Goal: Transaction & Acquisition: Purchase product/service

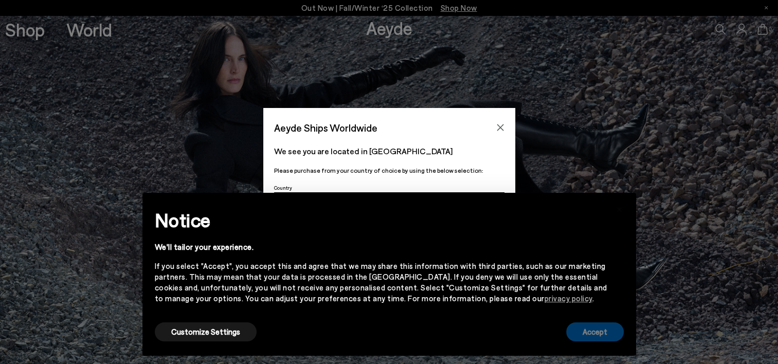
click at [591, 329] on button "Accept" at bounding box center [595, 331] width 58 height 19
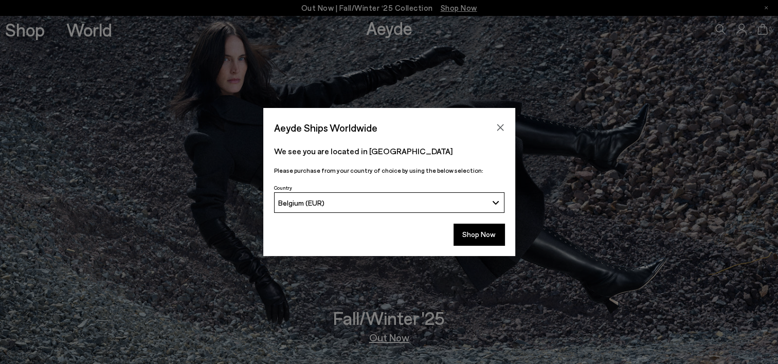
click at [494, 202] on button "Belgium (EUR)" at bounding box center [389, 202] width 230 height 21
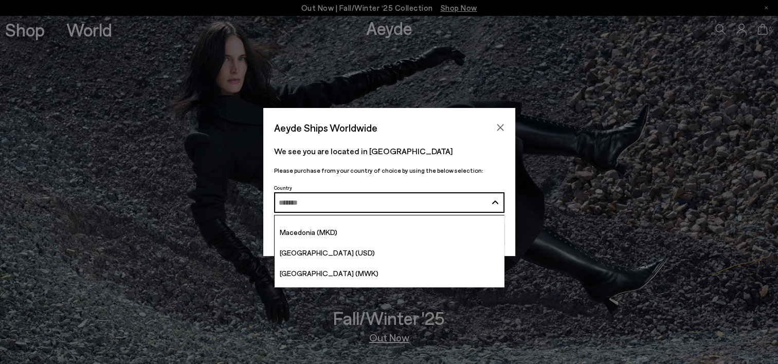
scroll to position [2386, 0]
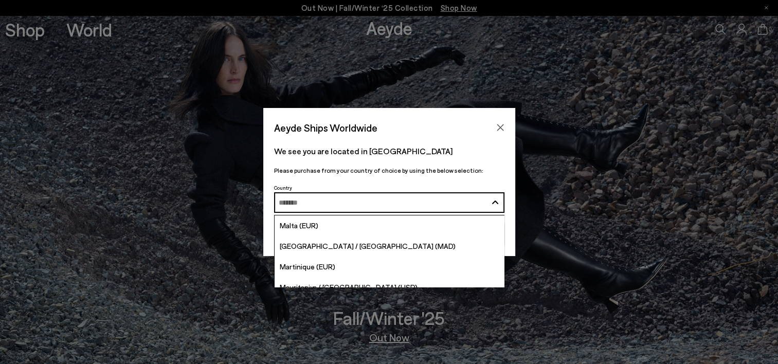
click at [388, 203] on input "Search and Enter" at bounding box center [383, 203] width 208 height 8
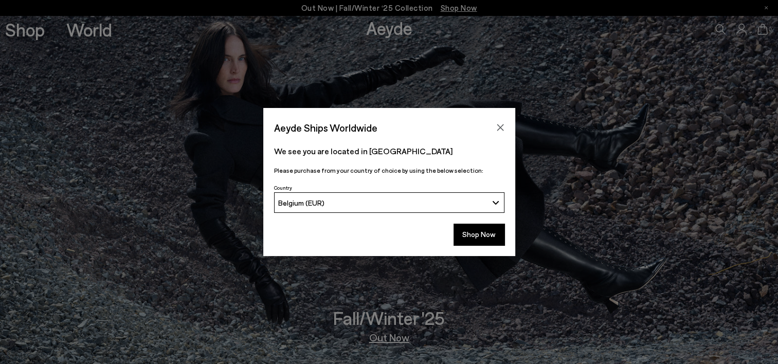
click at [388, 203] on div "Belgium (EUR)" at bounding box center [382, 202] width 209 height 9
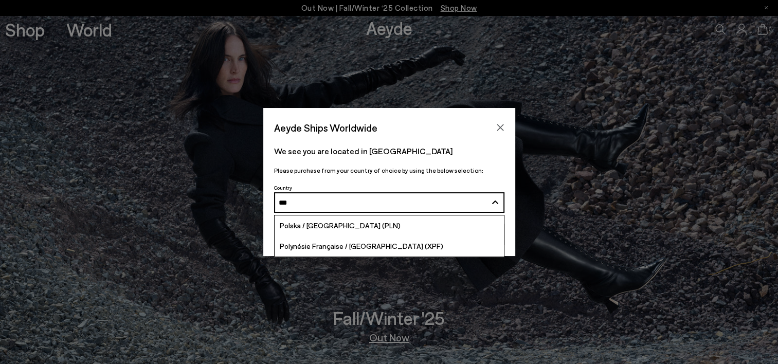
scroll to position [0, 0]
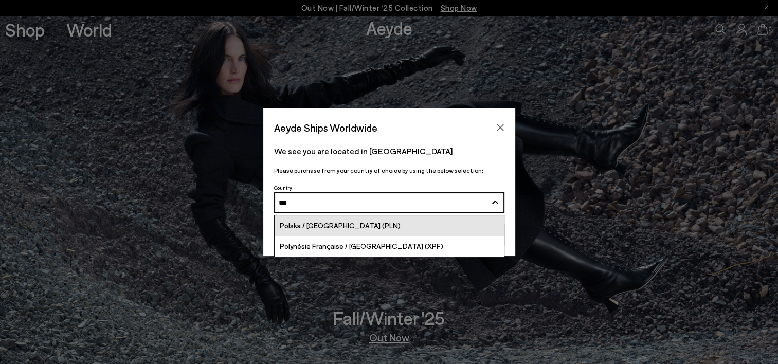
type input "***"
click at [345, 228] on link "Polska / [GEOGRAPHIC_DATA] (PLN)" at bounding box center [389, 225] width 229 height 21
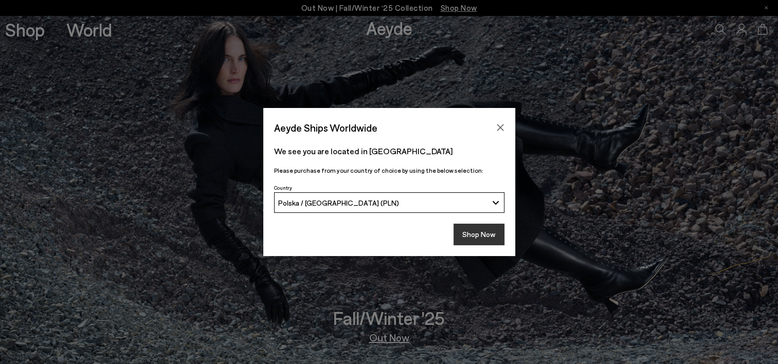
click at [485, 238] on button "Shop Now" at bounding box center [478, 235] width 51 height 22
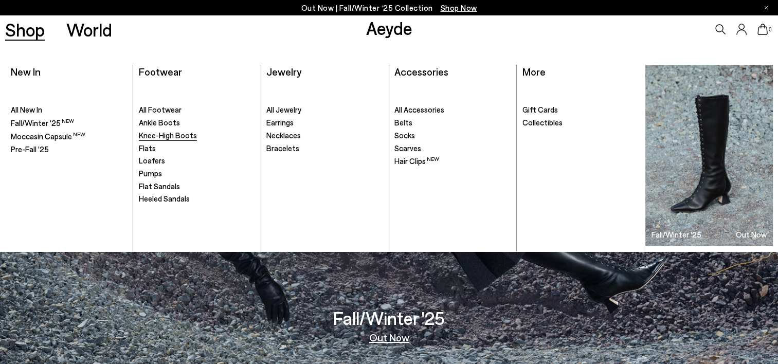
click at [165, 138] on span "Knee-High Boots" at bounding box center [168, 135] width 58 height 9
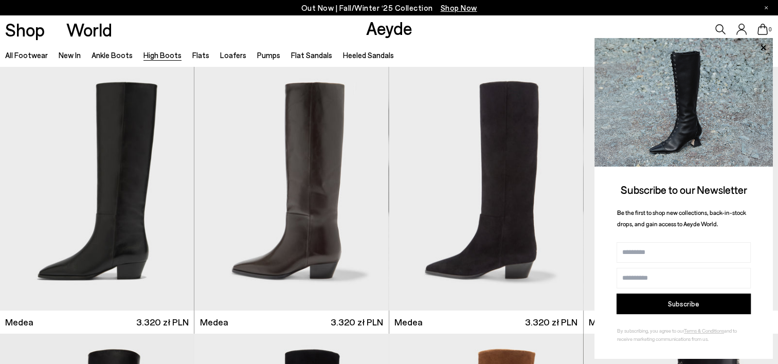
click at [531, 48] on div "All Footwear New In Ankle Boots High Boots Flats Loafers Pumps Flat Sandals Hee…" at bounding box center [389, 54] width 778 height 23
click at [761, 46] on icon at bounding box center [762, 47] width 5 height 5
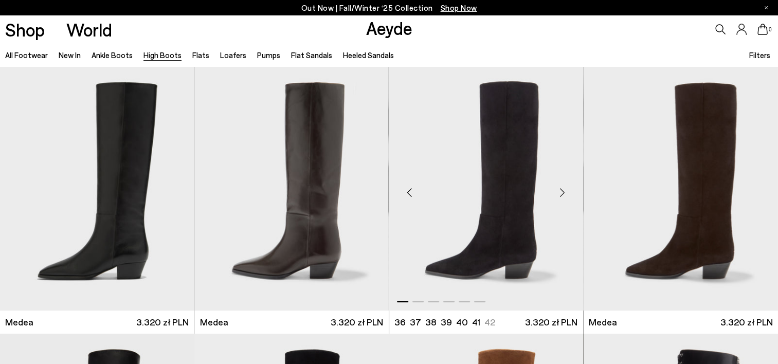
click at [440, 300] on div at bounding box center [486, 299] width 194 height 12
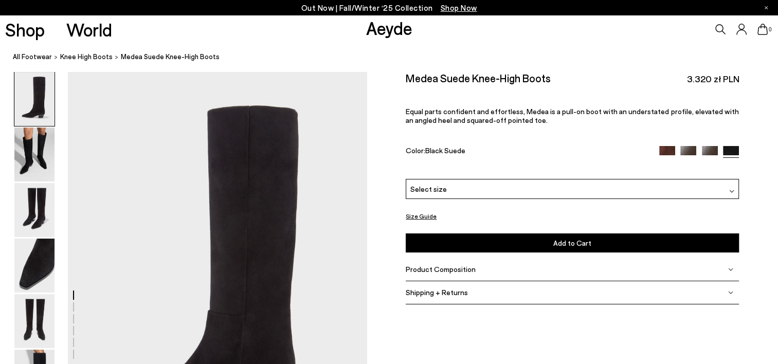
click at [708, 151] on img at bounding box center [710, 154] width 16 height 16
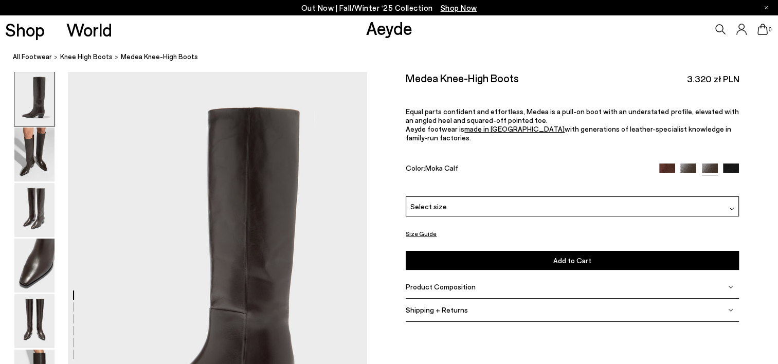
click at [661, 163] on img at bounding box center [667, 171] width 16 height 16
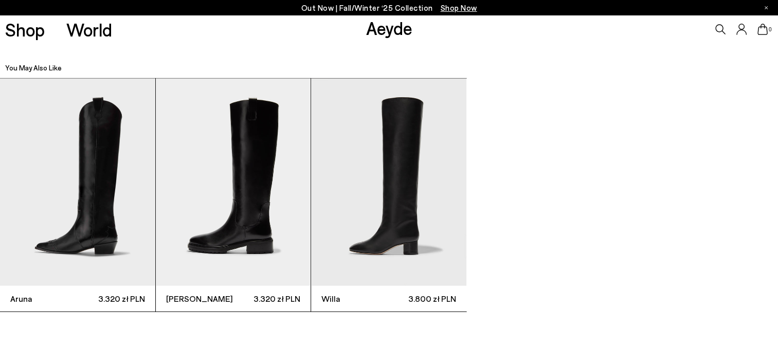
scroll to position [2468, 0]
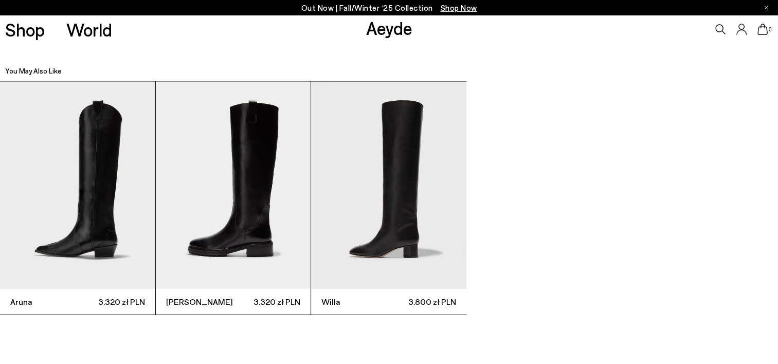
click at [403, 193] on img "3 / 3" at bounding box center [388, 185] width 155 height 207
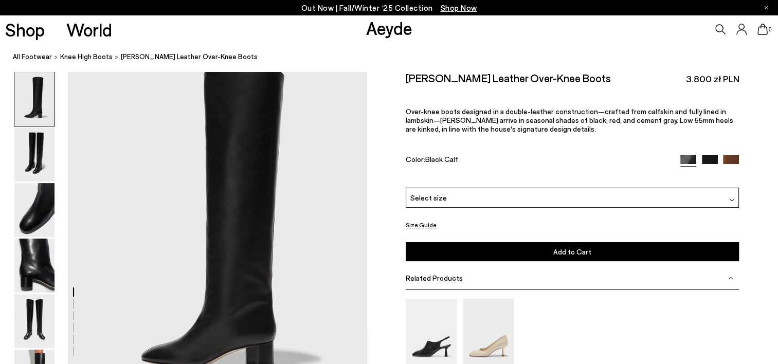
click at [725, 158] on img at bounding box center [731, 163] width 16 height 16
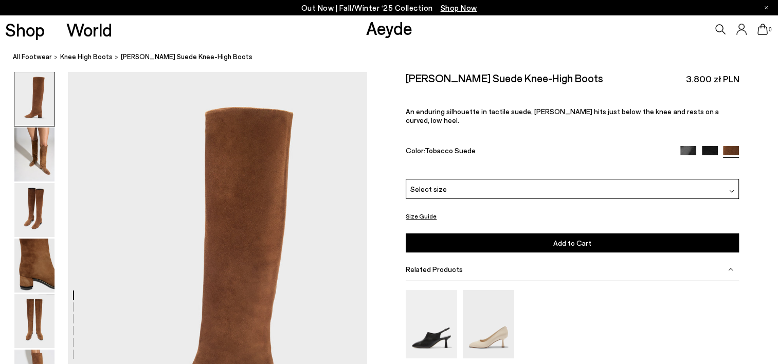
click at [706, 146] on img at bounding box center [710, 154] width 16 height 16
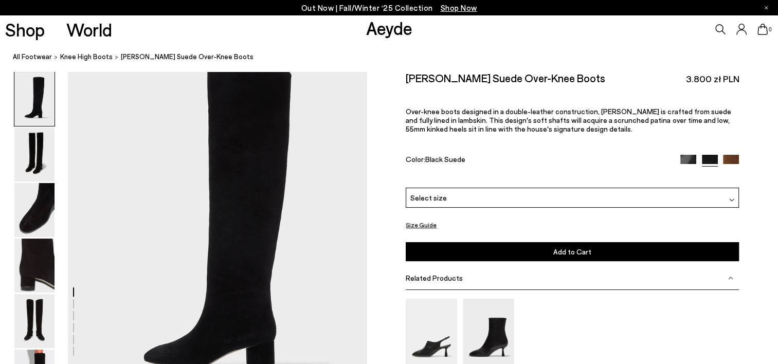
click at [688, 160] on img at bounding box center [688, 163] width 16 height 16
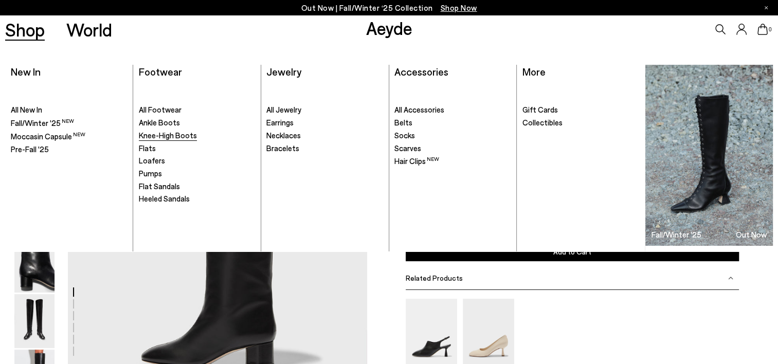
click at [159, 134] on span "Knee-High Boots" at bounding box center [168, 135] width 58 height 9
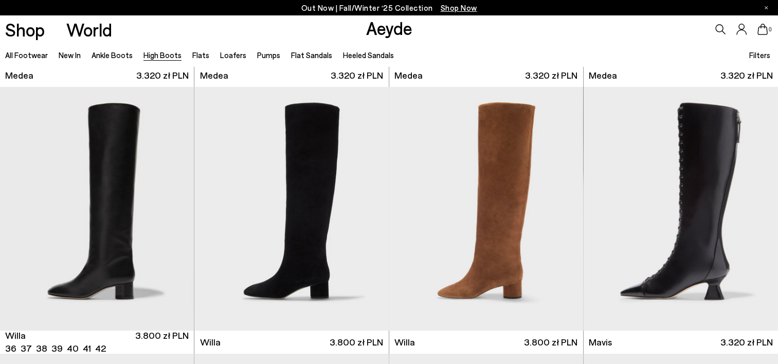
scroll to position [267, 0]
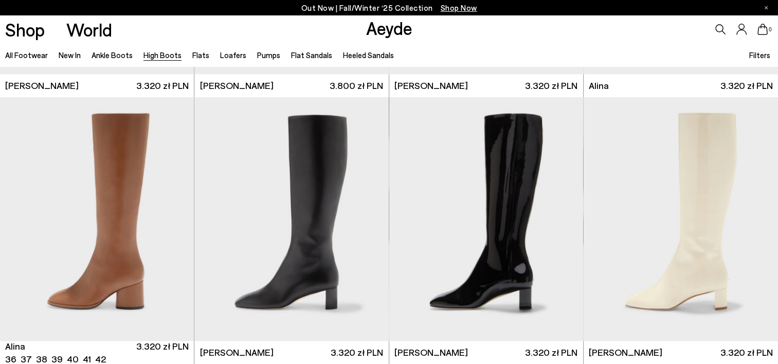
scroll to position [1584, 0]
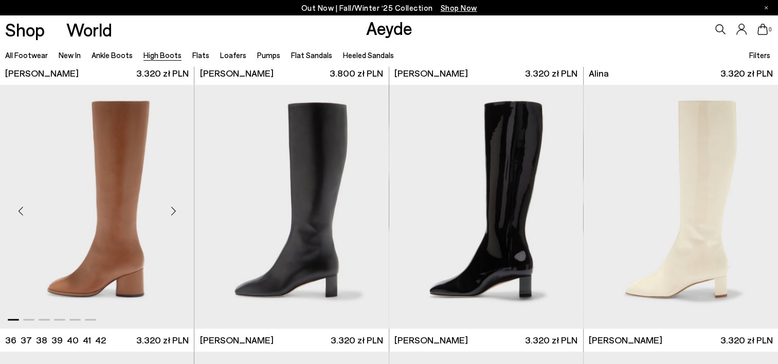
click at [111, 226] on img "1 / 6" at bounding box center [97, 207] width 194 height 244
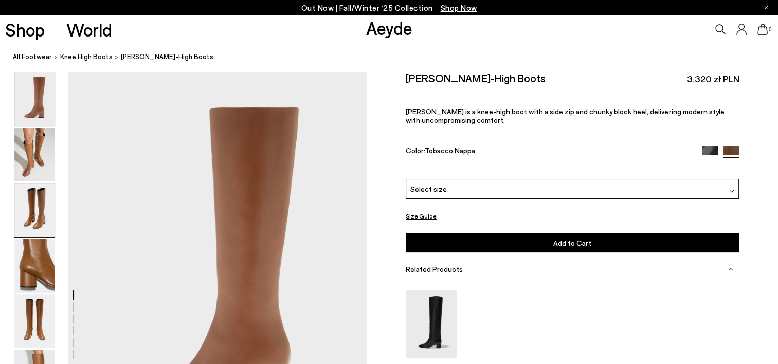
click at [39, 226] on img at bounding box center [34, 210] width 40 height 54
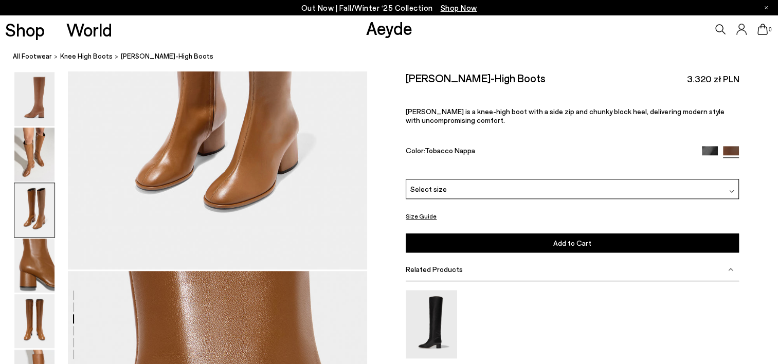
scroll to position [1007, 0]
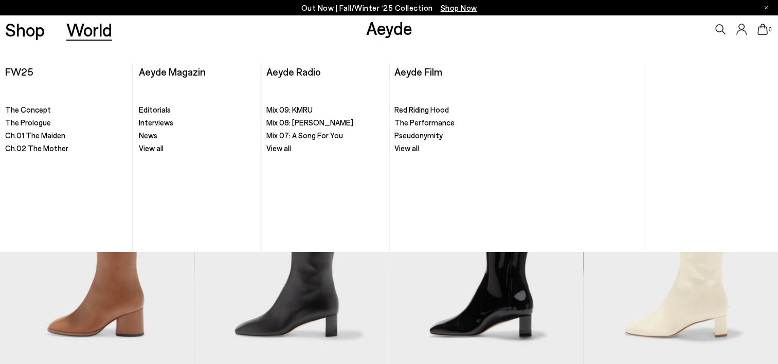
scroll to position [1584, 0]
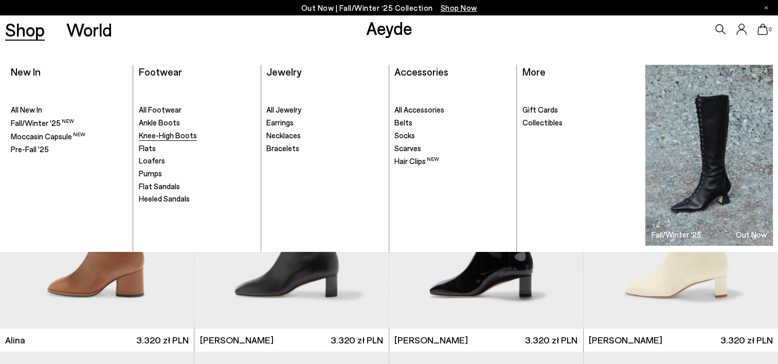
click at [166, 137] on span "Knee-High Boots" at bounding box center [168, 135] width 58 height 9
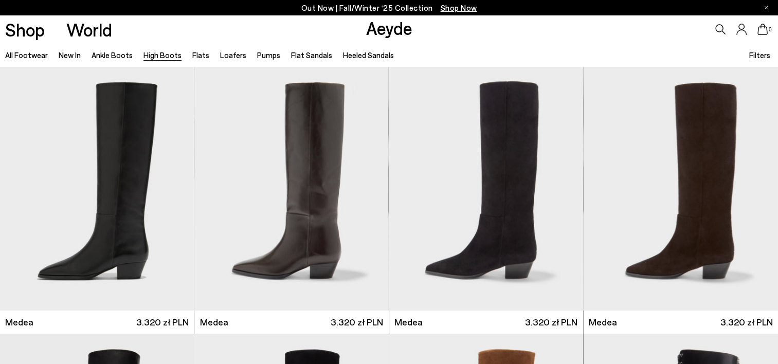
click at [762, 54] on span "Filters" at bounding box center [759, 54] width 21 height 9
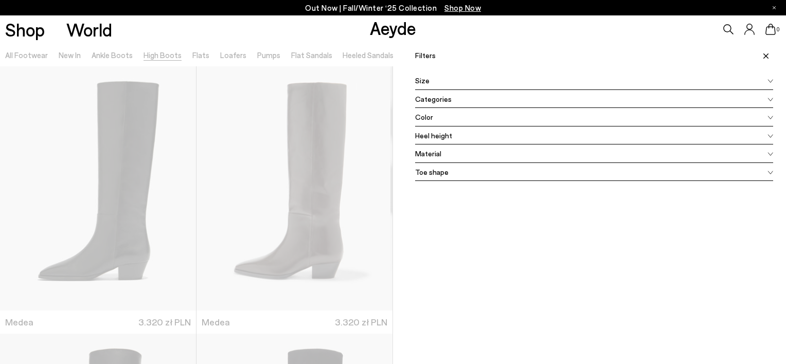
click at [767, 117] on icon at bounding box center [770, 118] width 6 height 4
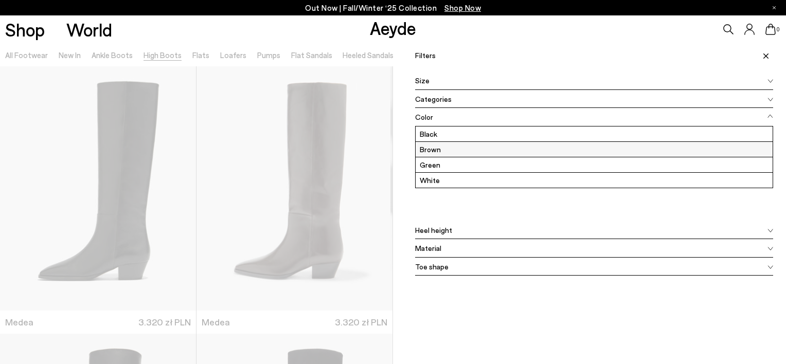
click at [623, 148] on label "Brown" at bounding box center [593, 149] width 357 height 15
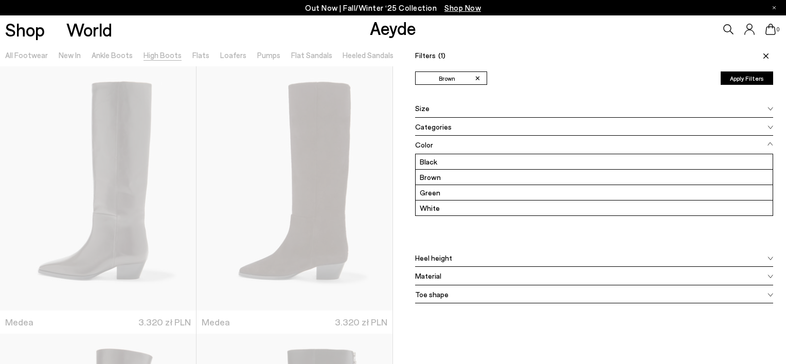
click at [767, 139] on span at bounding box center [770, 145] width 6 height 12
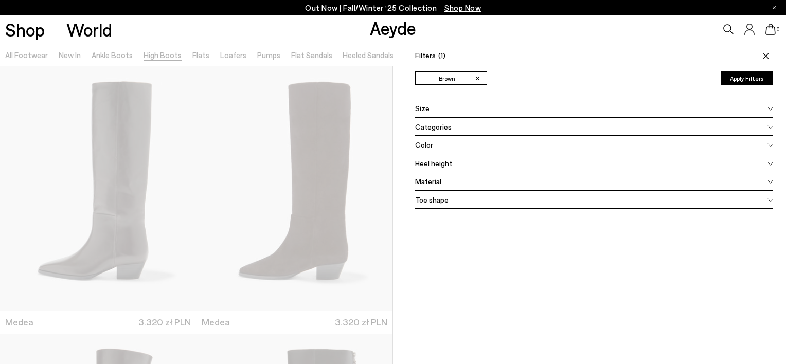
click at [767, 180] on icon at bounding box center [770, 182] width 6 height 4
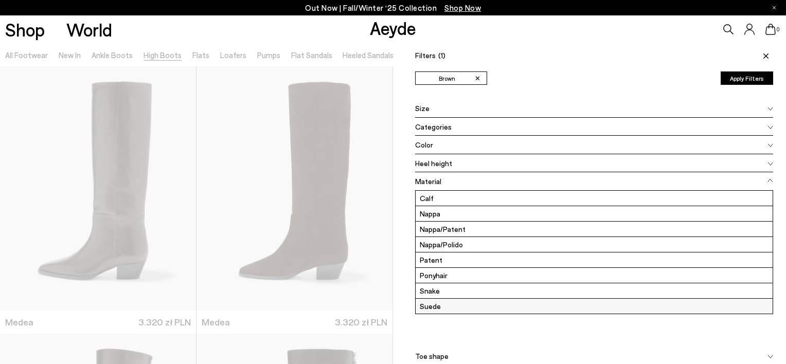
click at [724, 306] on label "Suede" at bounding box center [593, 306] width 357 height 15
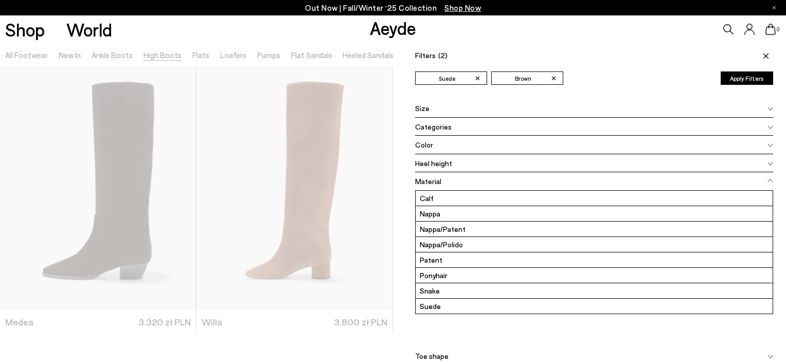
click at [574, 347] on div "Toe shape" at bounding box center [594, 356] width 358 height 19
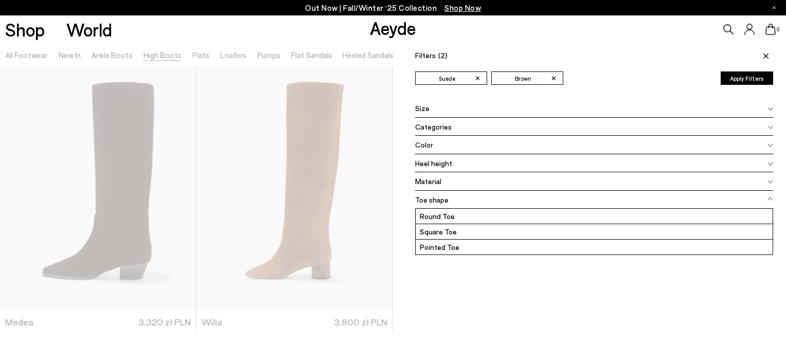
click at [749, 77] on button "Apply Filters" at bounding box center [746, 77] width 52 height 13
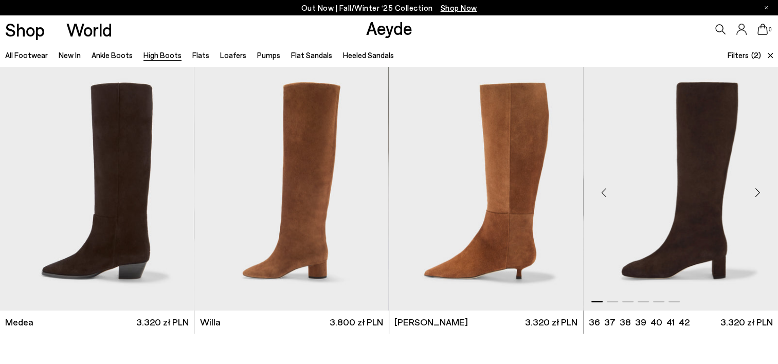
click at [689, 224] on img "1 / 6" at bounding box center [681, 188] width 194 height 244
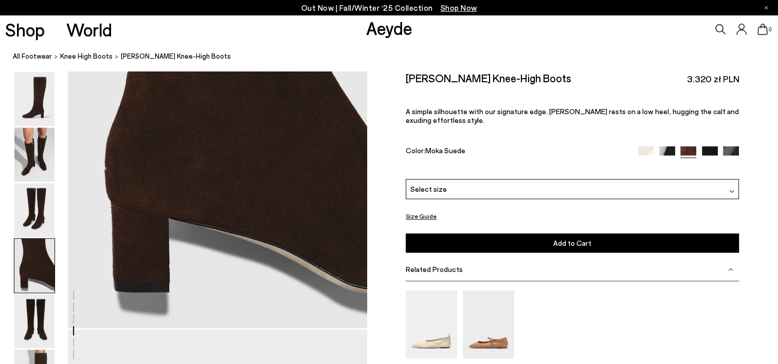
scroll to position [1348, 0]
